Goal: Find specific page/section: Find specific page/section

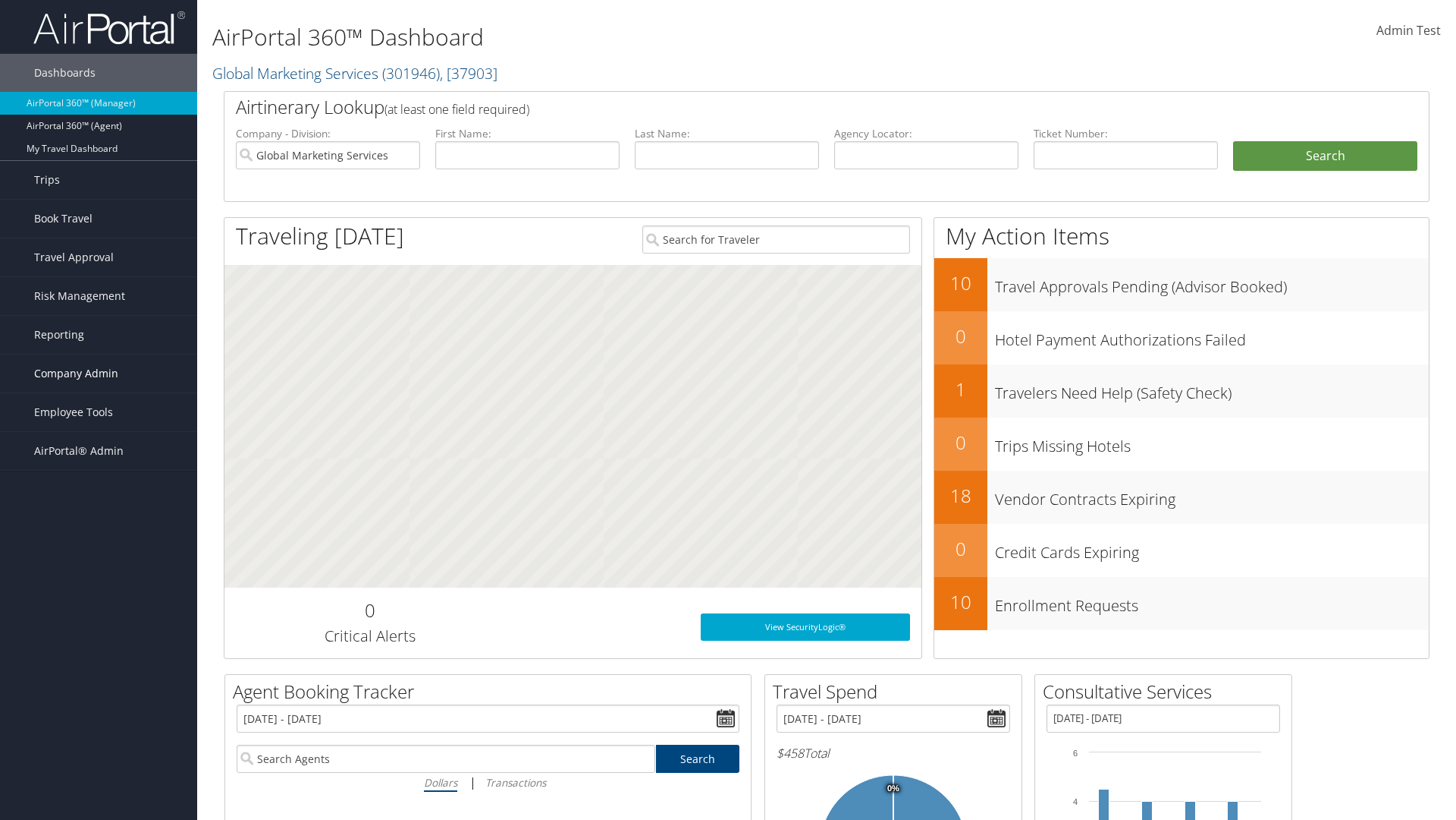
click at [98, 374] on span "Company Admin" at bounding box center [76, 373] width 84 height 38
click at [98, 449] on link "People" at bounding box center [98, 449] width 198 height 22
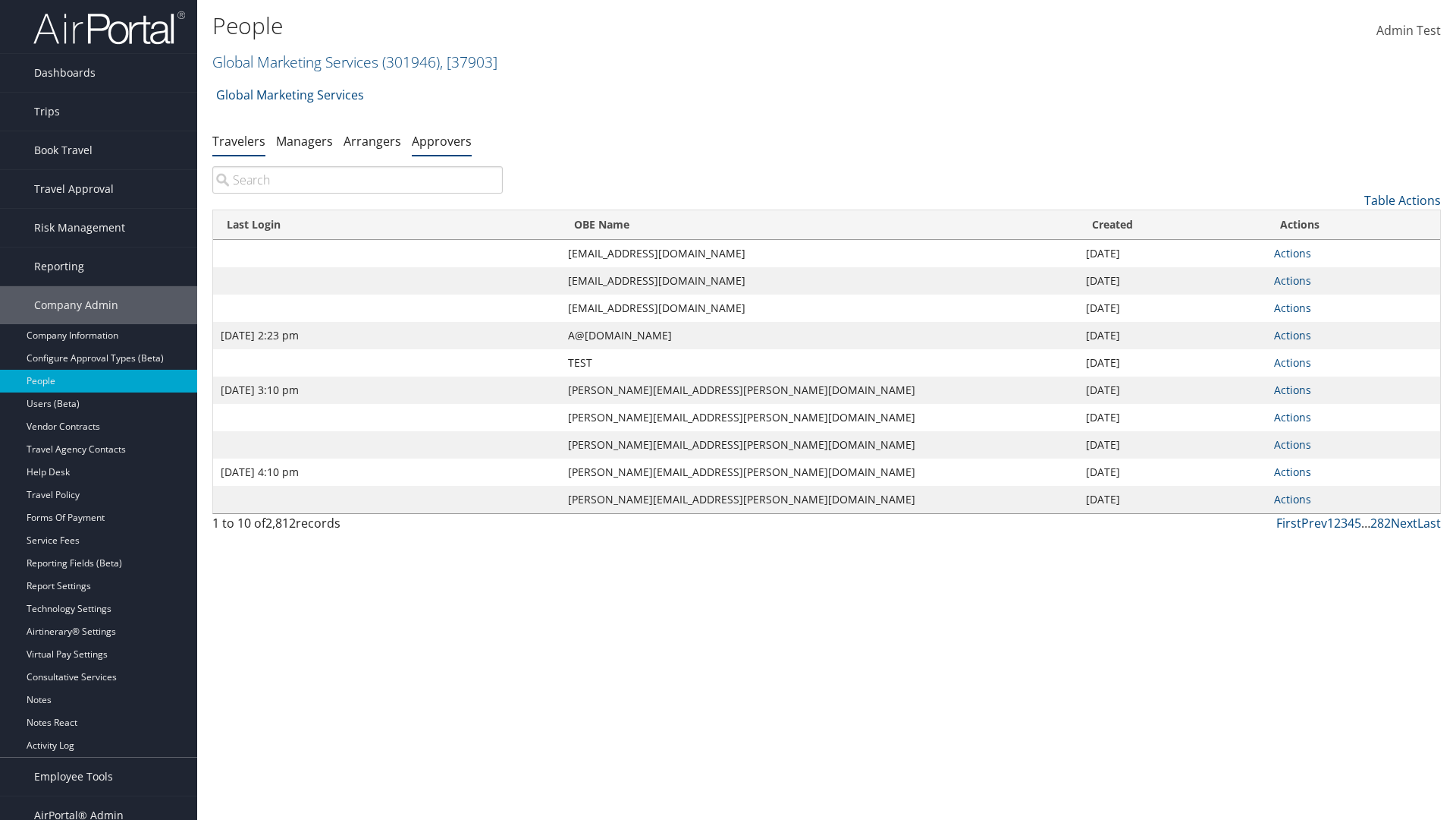
click at [442, 140] on link "Approvers" at bounding box center [442, 141] width 60 height 17
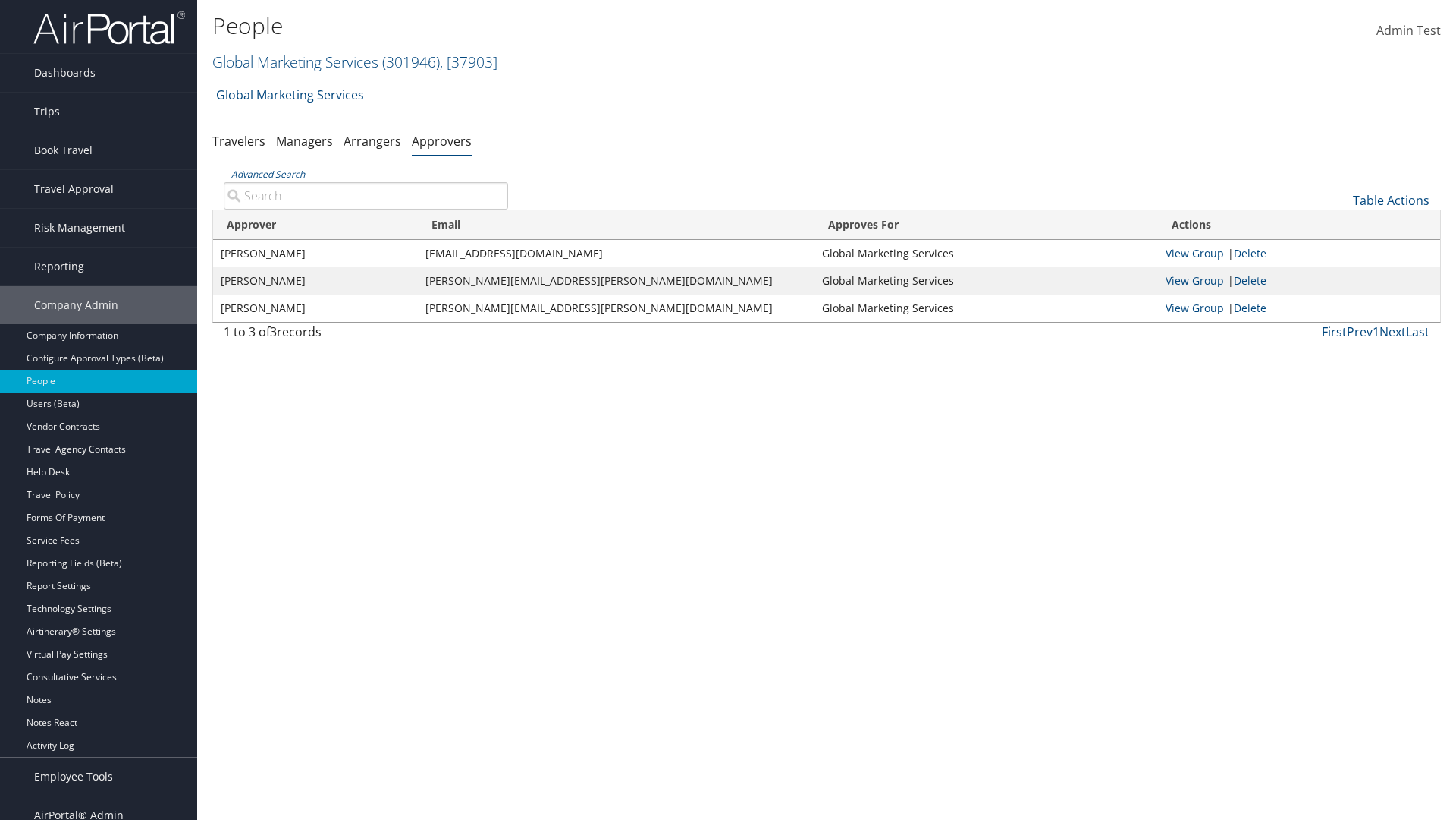
click at [366, 195] on input "Advanced Search" at bounding box center [366, 196] width 284 height 28
type input "Ashish Goyal"
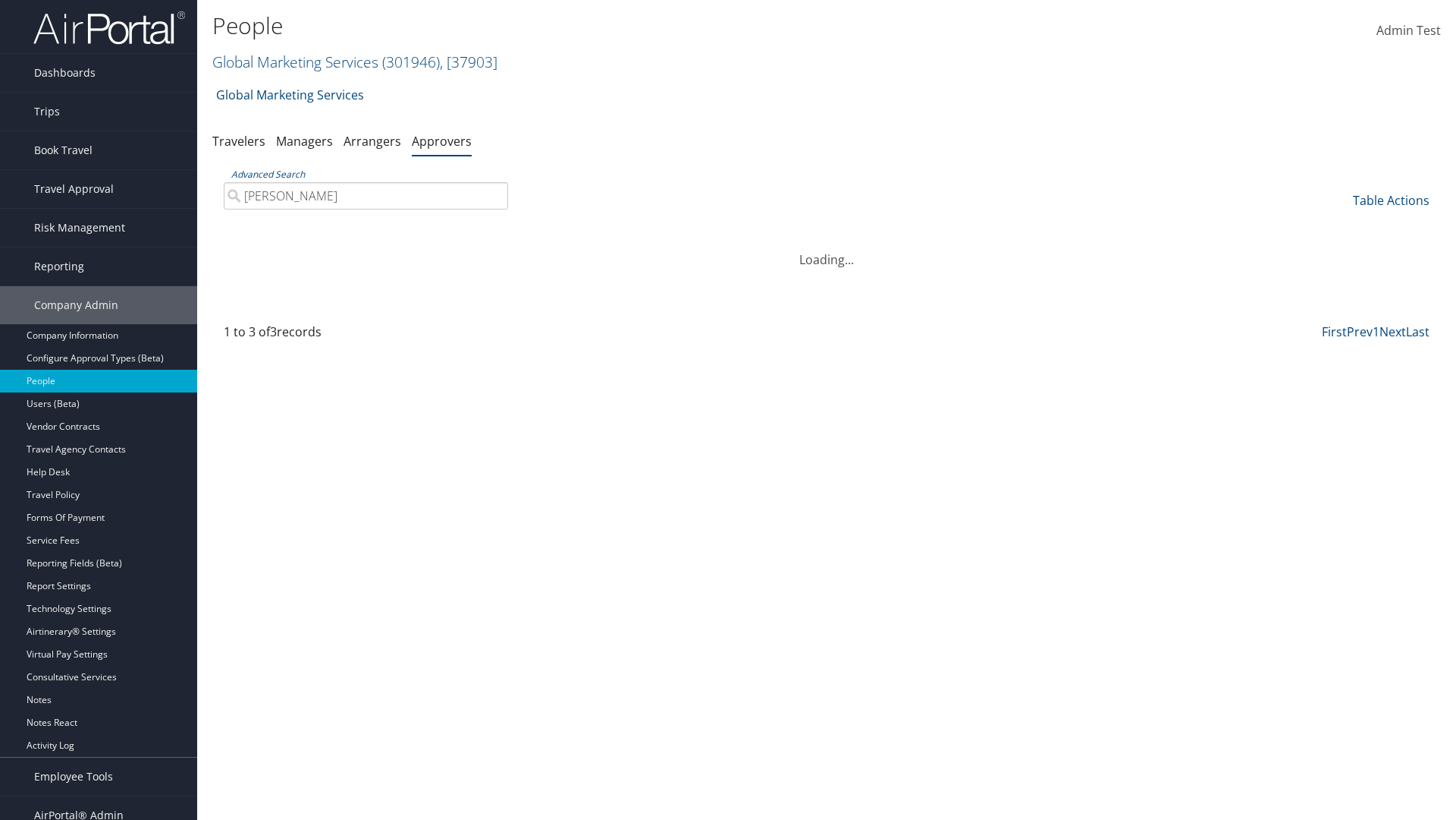
click at [366, 195] on input "Ashish Goyal" at bounding box center [366, 196] width 284 height 28
type input "Non-existing Name"
